Goal: Information Seeking & Learning: Check status

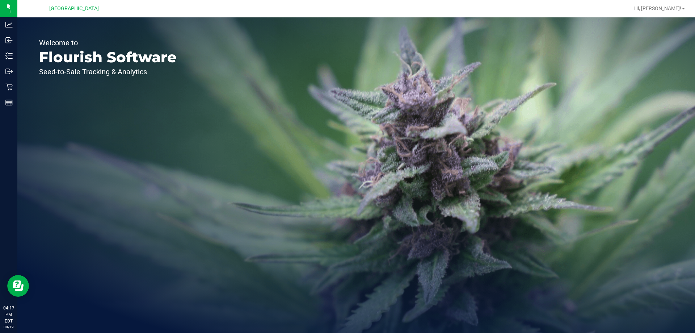
click at [0, 0] on p "Retail" at bounding box center [0, 0] width 0 height 0
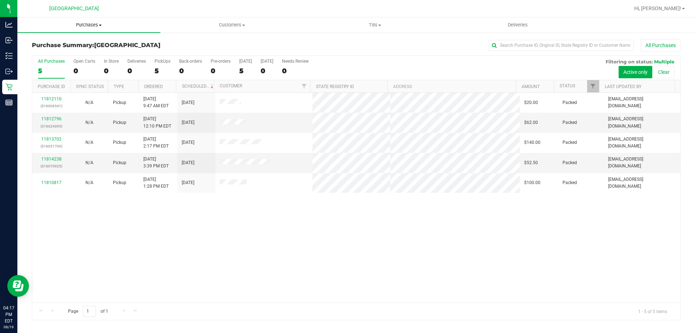
click at [91, 21] on uib-tab-heading "Purchases Summary of purchases Fulfillment All purchases" at bounding box center [88, 24] width 143 height 15
click at [50, 61] on span "All purchases" at bounding box center [42, 61] width 51 height 6
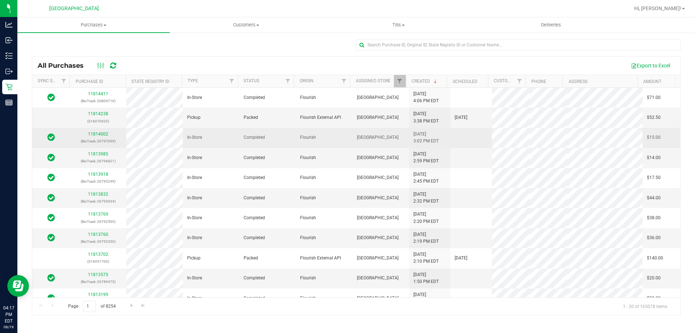
scroll to position [226, 0]
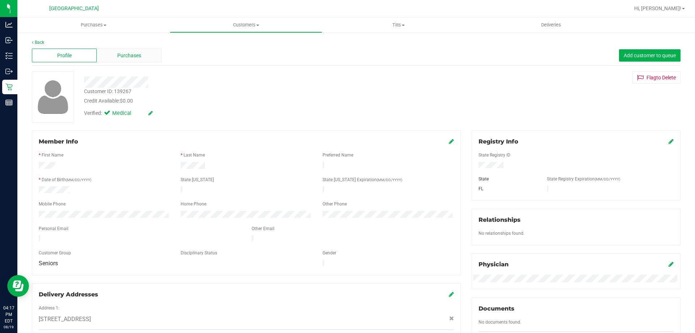
click at [137, 57] on span "Purchases" at bounding box center [129, 56] width 24 height 8
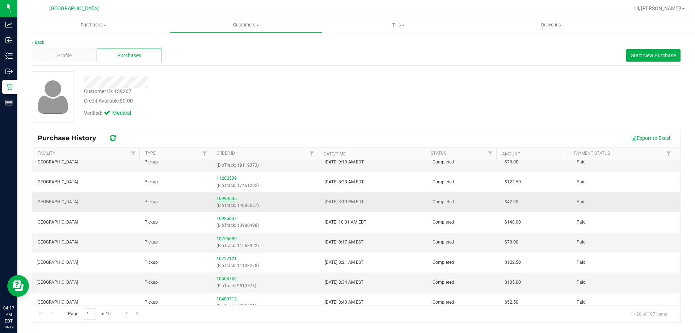
scroll to position [109, 0]
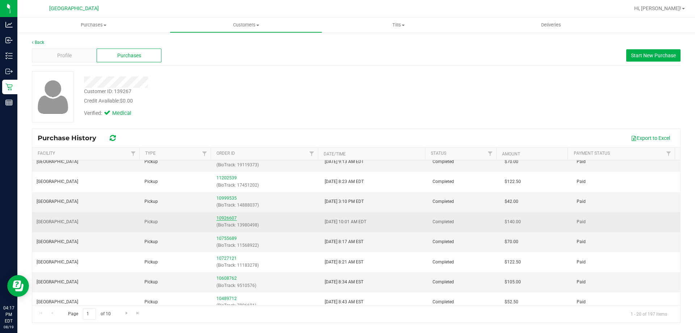
click at [227, 218] on link "10926607" at bounding box center [227, 218] width 20 height 5
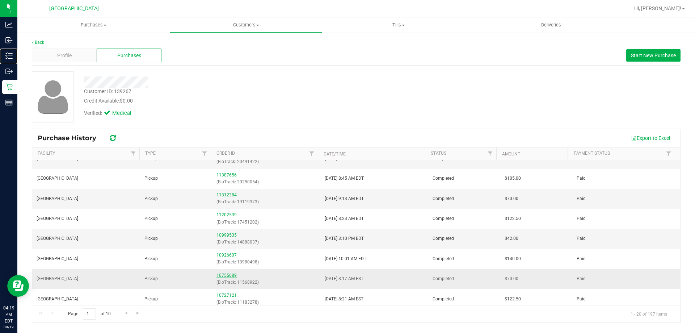
scroll to position [72, 0]
click at [224, 275] on link "10755689" at bounding box center [227, 274] width 20 height 5
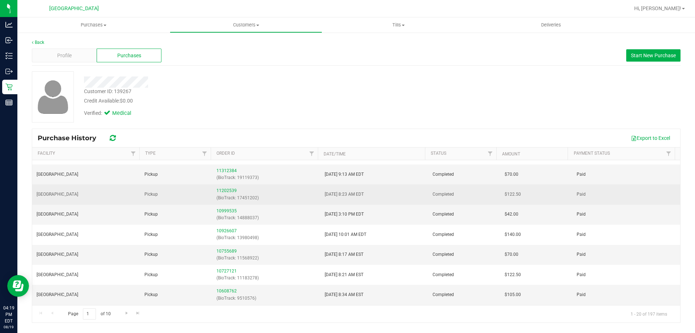
scroll to position [109, 0]
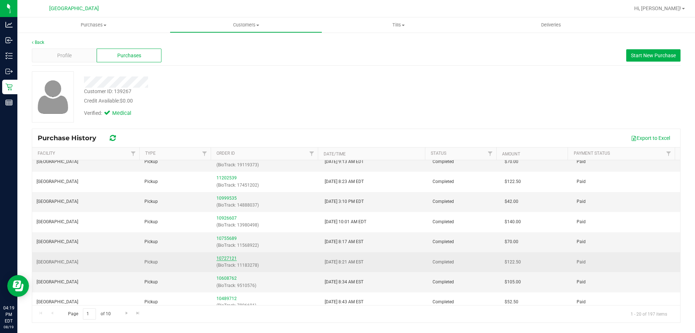
click at [222, 260] on link "10727121" at bounding box center [227, 258] width 20 height 5
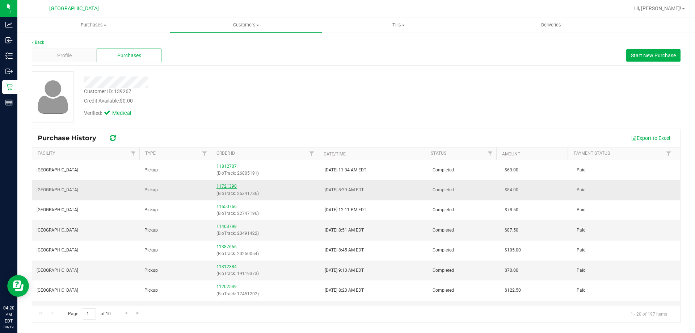
click at [227, 188] on link "11721390" at bounding box center [227, 186] width 20 height 5
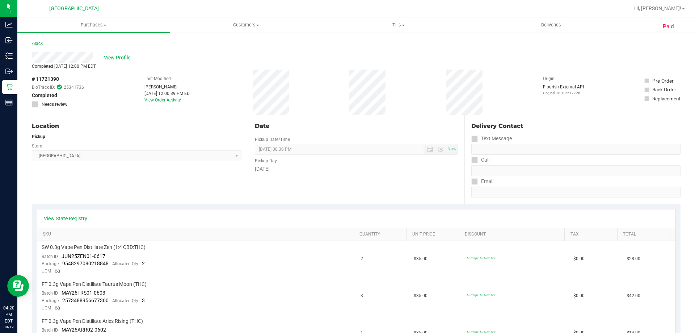
click at [42, 45] on link "Back" at bounding box center [37, 43] width 11 height 5
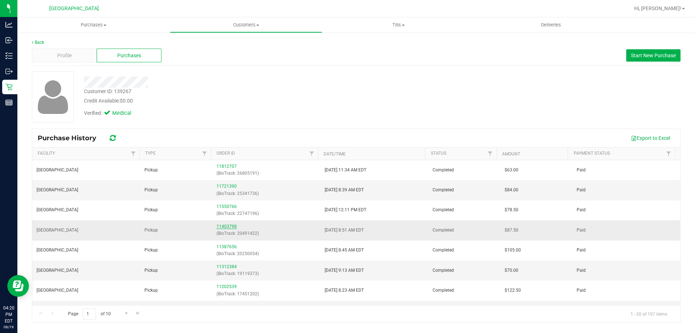
click at [222, 227] on link "11403798" at bounding box center [227, 226] width 20 height 5
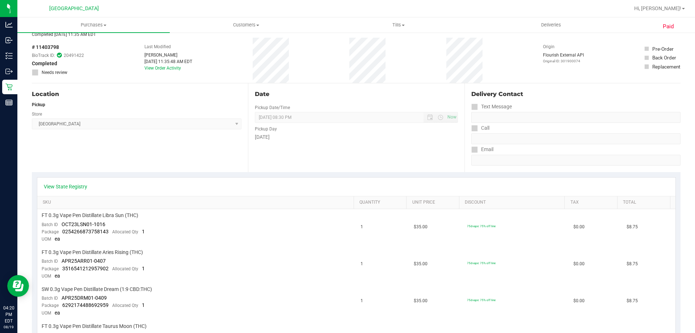
scroll to position [49, 0]
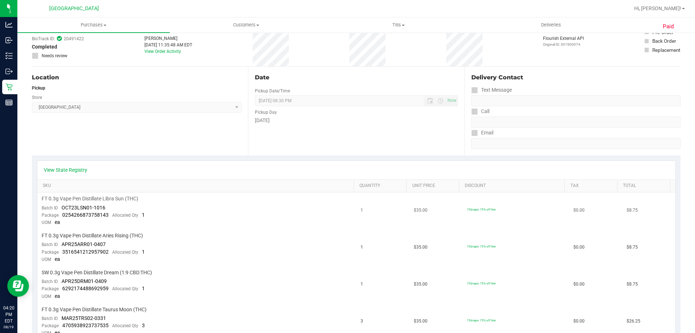
drag, startPoint x: 101, startPoint y: 220, endPoint x: 106, endPoint y: 215, distance: 6.9
click at [105, 219] on td "FT 0.3g Vape Pen Distillate Libra Sun (THC) Batch ID OCT23LSN01-1016 Package 02…" at bounding box center [196, 210] width 319 height 37
drag, startPoint x: 108, startPoint y: 209, endPoint x: 63, endPoint y: 208, distance: 44.9
click at [63, 208] on td "FT 0.3g Vape Pen Distillate Libra Sun (THC) Batch ID OCT23LSN01-1016 Package 02…" at bounding box center [196, 210] width 319 height 37
copy span "OCT23LSN01-1016"
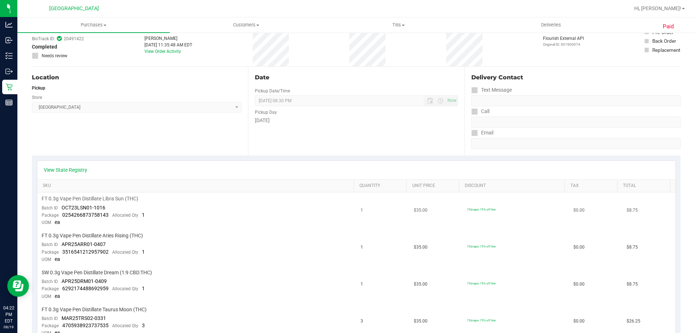
drag, startPoint x: 92, startPoint y: 214, endPoint x: 76, endPoint y: 200, distance: 21.6
click at [76, 200] on span "FT 0.3g Vape Pen Distillate Libra Sun (THC)" at bounding box center [90, 198] width 97 height 7
click at [75, 209] on span "OCT23LSN01-1016" at bounding box center [84, 208] width 44 height 6
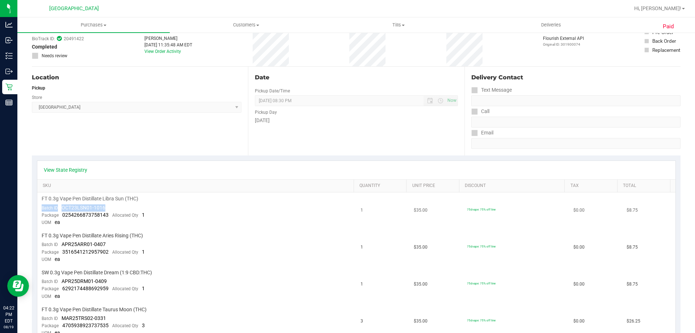
click at [109, 209] on td "FT 0.3g Vape Pen Distillate Libra Sun (THC) Batch ID OCT23LSN01-1016 Package 02…" at bounding box center [196, 210] width 319 height 37
click at [108, 209] on td "FT 0.3g Vape Pen Distillate Libra Sun (THC) Batch ID OCT23LSN01-1016 Package 02…" at bounding box center [196, 210] width 319 height 37
click at [106, 205] on td "FT 0.3g Vape Pen Distillate Libra Sun (THC) Batch ID OCT23LSN01-1016 Package 02…" at bounding box center [196, 210] width 319 height 37
drag, startPoint x: 104, startPoint y: 205, endPoint x: 60, endPoint y: 208, distance: 44.7
click at [60, 208] on div "Batch ID OCT23LSN01-1016" at bounding box center [74, 207] width 64 height 7
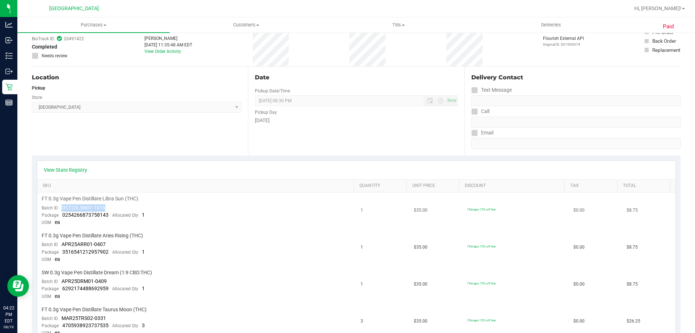
copy span "OCT23LSN01-1016"
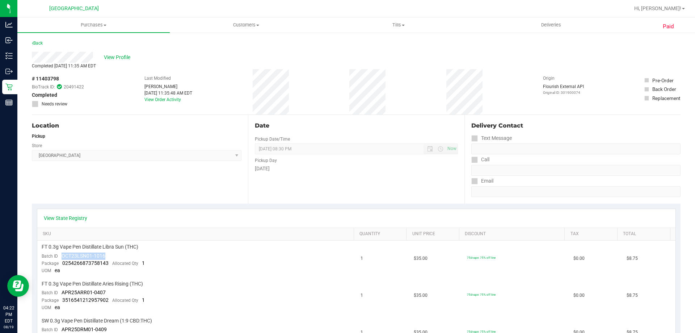
scroll to position [0, 0]
drag, startPoint x: 146, startPoint y: 92, endPoint x: 158, endPoint y: 91, distance: 12.4
click at [158, 91] on div "[DATE] 11:35:48 AM EDT" at bounding box center [169, 93] width 48 height 7
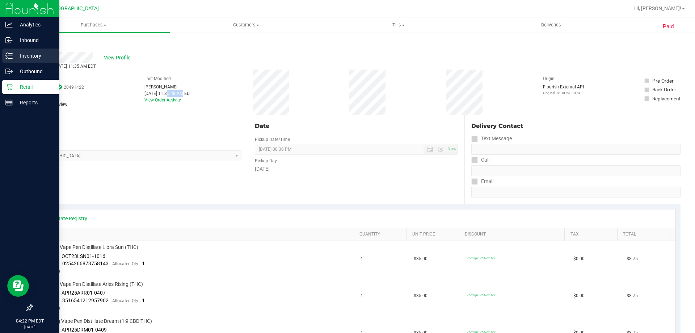
click at [13, 58] on p "Inventory" at bounding box center [34, 55] width 43 height 9
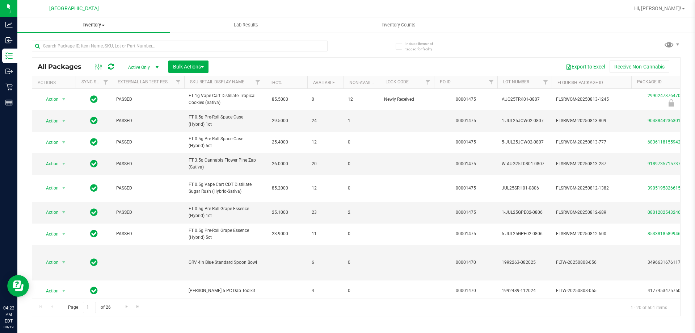
click at [89, 25] on span "Inventory" at bounding box center [93, 25] width 152 height 7
click at [55, 50] on span "All inventory" at bounding box center [41, 52] width 49 height 6
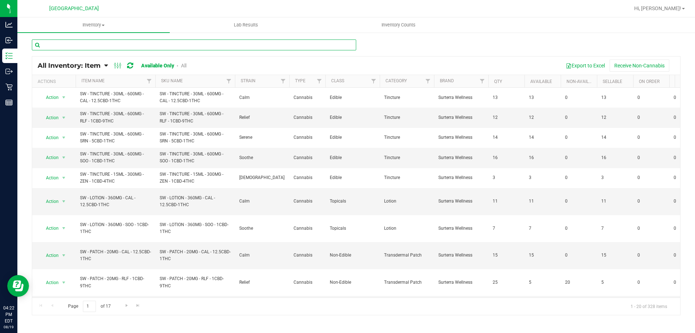
paste input "OCT23LSN01-1016"
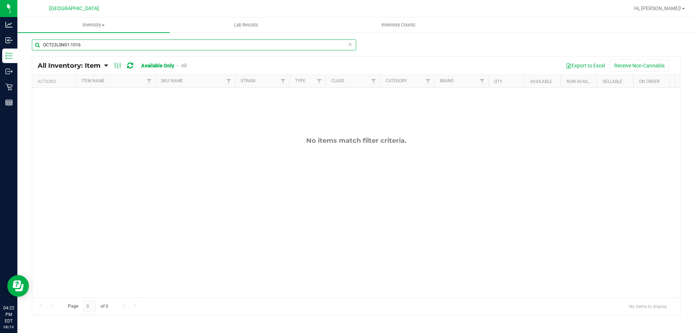
type input "OCT23LSN01-1016"
click at [352, 45] on icon at bounding box center [350, 43] width 5 height 9
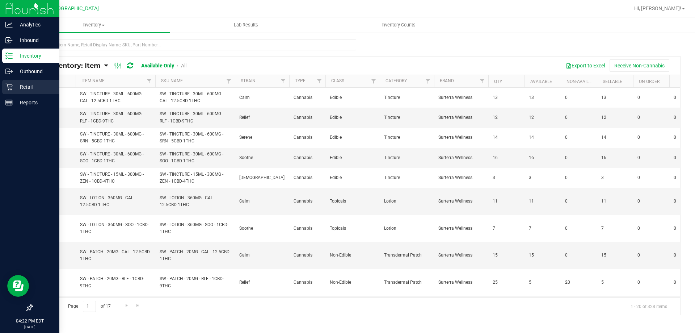
click at [4, 88] on div "Retail" at bounding box center [30, 87] width 57 height 14
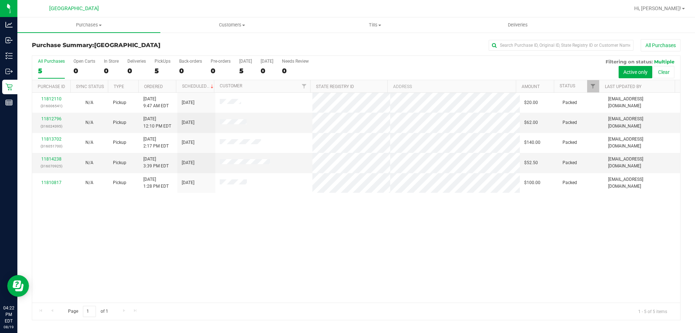
click at [366, 233] on div "11812110 (316006541) N/A Pickup [DATE] 9:47 AM EDT 8/19/2025 $20.00 Packed [EMA…" at bounding box center [356, 198] width 648 height 210
click at [78, 27] on span "Purchases" at bounding box center [88, 25] width 143 height 7
click at [38, 54] on span "Fulfillment" at bounding box center [39, 52] width 45 height 6
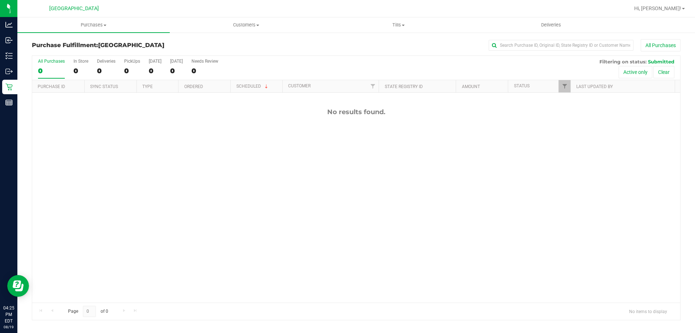
scroll to position [49, 0]
click at [226, 246] on div "No results found." at bounding box center [356, 173] width 648 height 259
